Goal: Task Accomplishment & Management: Use online tool/utility

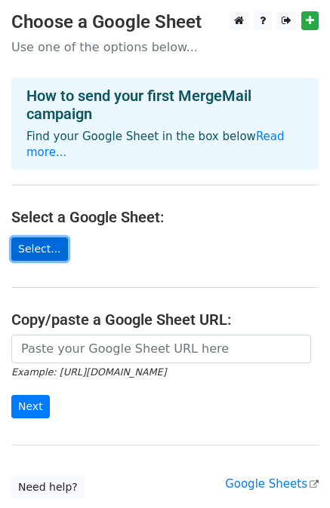
click at [49, 239] on link "Select..." at bounding box center [39, 249] width 57 height 23
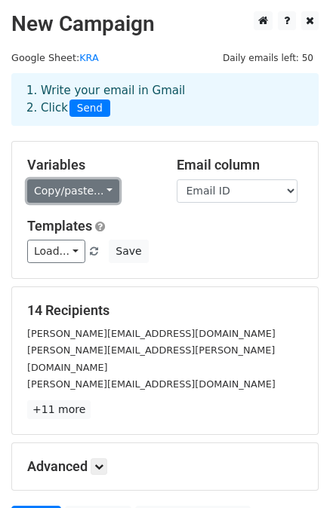
click at [100, 191] on link "Copy/paste..." at bounding box center [73, 191] width 92 height 23
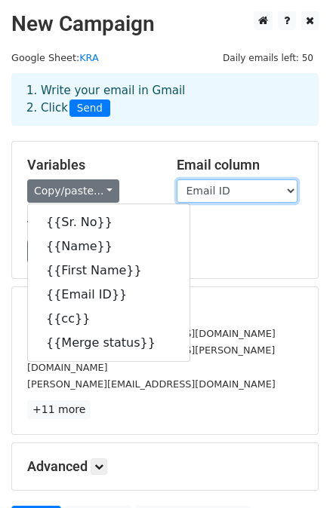
click at [282, 188] on select "Sr. No Name First Name Email ID cc Merge status" at bounding box center [237, 191] width 121 height 23
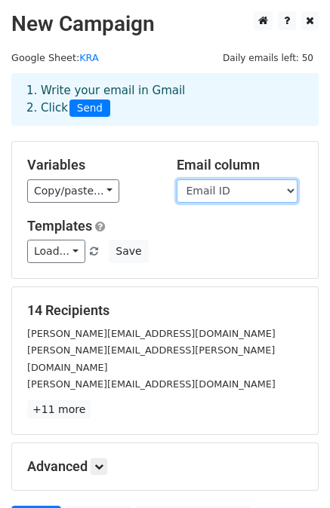
click at [282, 188] on select "Sr. No Name First Name Email ID cc Merge status" at bounding box center [237, 191] width 121 height 23
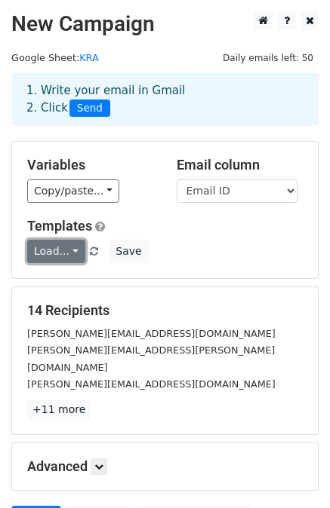
click at [64, 251] on link "Load..." at bounding box center [56, 251] width 58 height 23
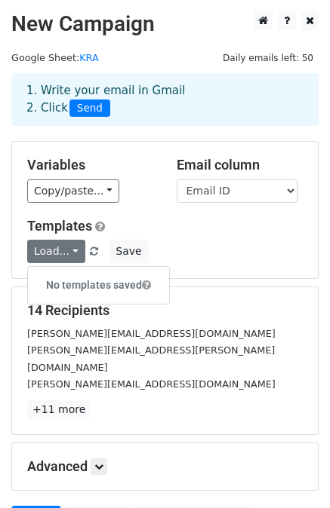
click at [248, 244] on div "Load... No templates saved Save" at bounding box center [165, 251] width 298 height 23
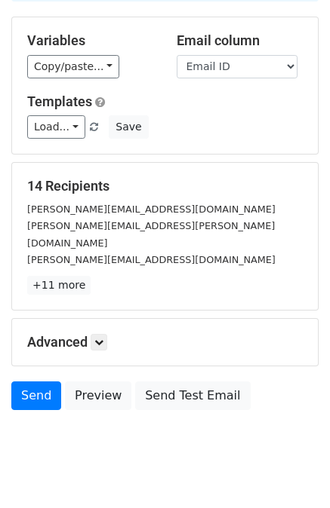
scroll to position [136, 0]
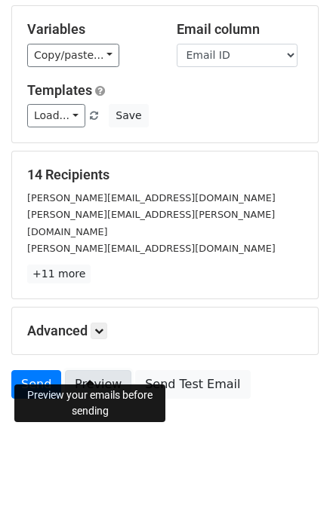
click at [107, 370] on link "Preview" at bounding box center [98, 384] width 66 height 29
